Goal: Information Seeking & Learning: Check status

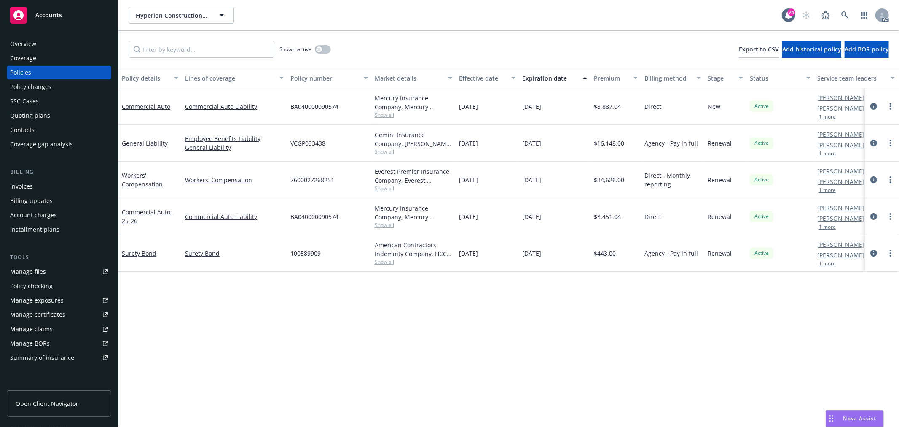
drag, startPoint x: 314, startPoint y: 360, endPoint x: 294, endPoint y: 349, distance: 23.4
click at [314, 360] on div "Policy details Lines of coverage Policy number Market details Effective date Ex…" at bounding box center [508, 247] width 781 height 359
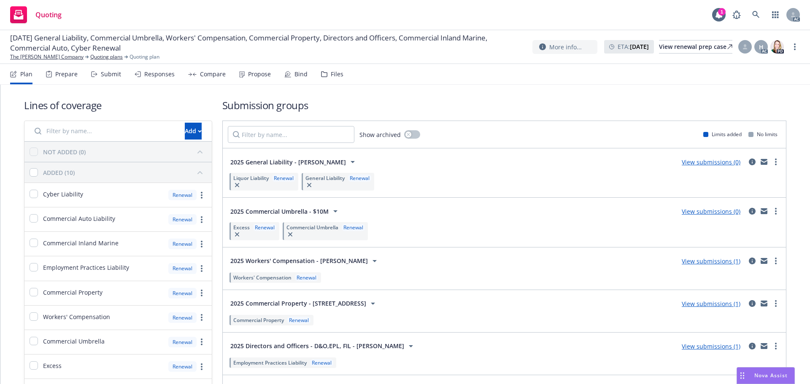
click at [254, 74] on div "Propose" at bounding box center [259, 74] width 23 height 7
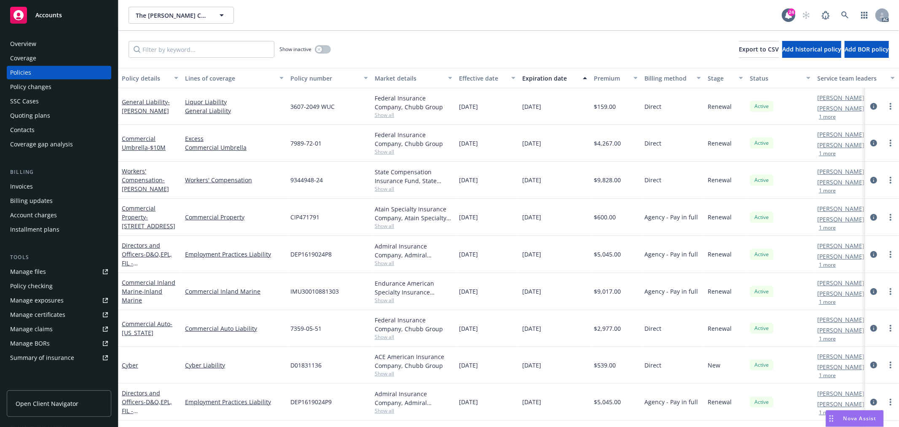
click at [554, 78] on div "Expiration date" at bounding box center [550, 78] width 56 height 9
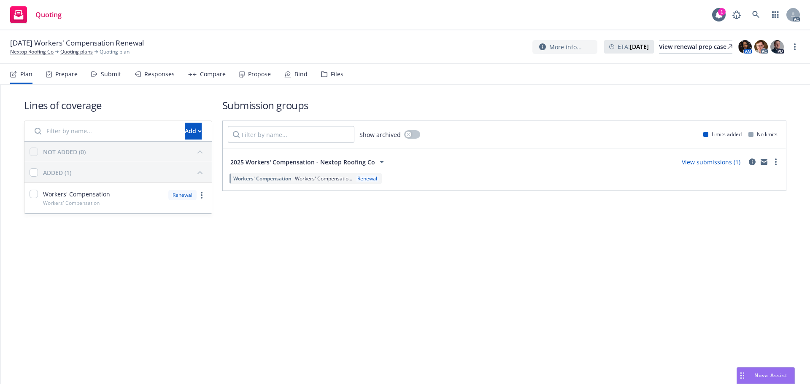
click at [248, 76] on div "Propose" at bounding box center [259, 74] width 23 height 7
